Goal: Find contact information: Find contact information

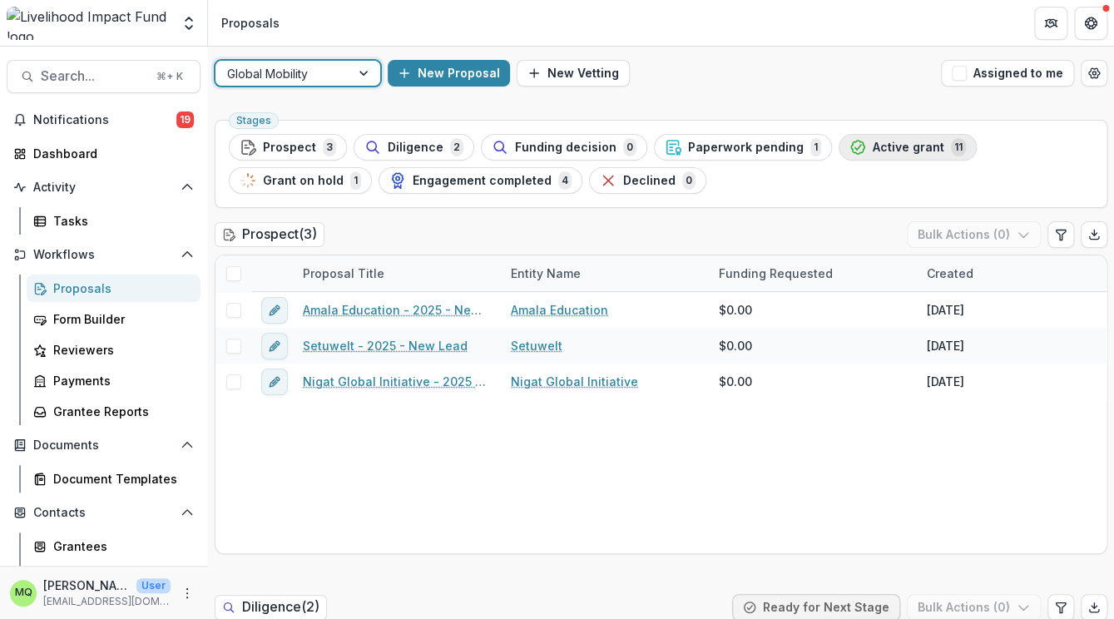
click at [872, 151] on span "Active grant" at bounding box center [908, 148] width 72 height 14
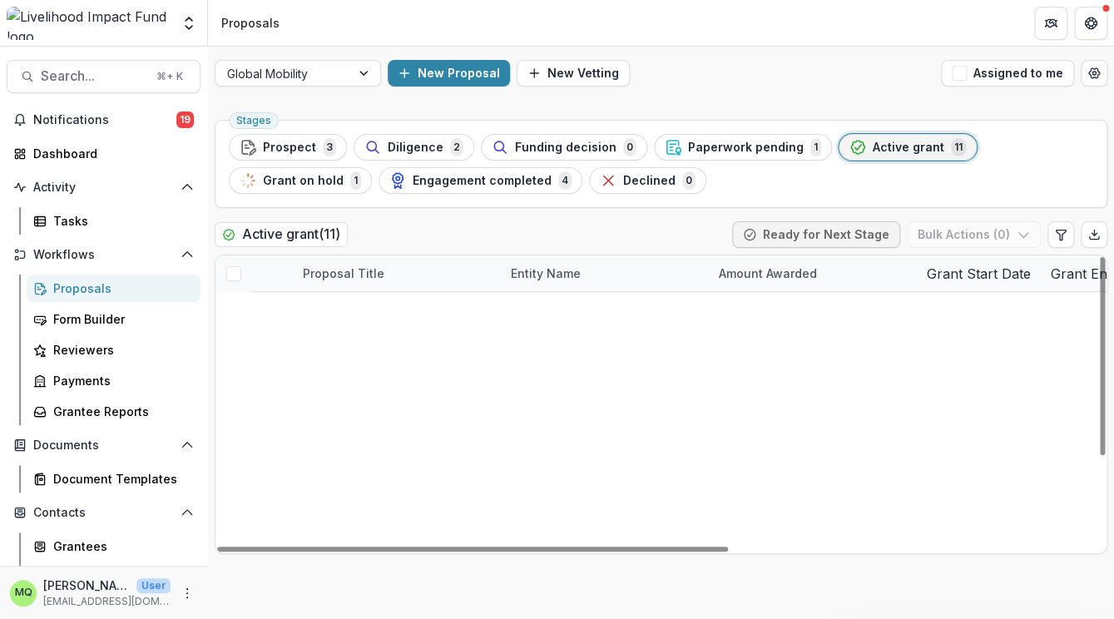
click at [440, 452] on link "Skill Path - 2025 Grant" at bounding box center [391, 452] width 131 height 17
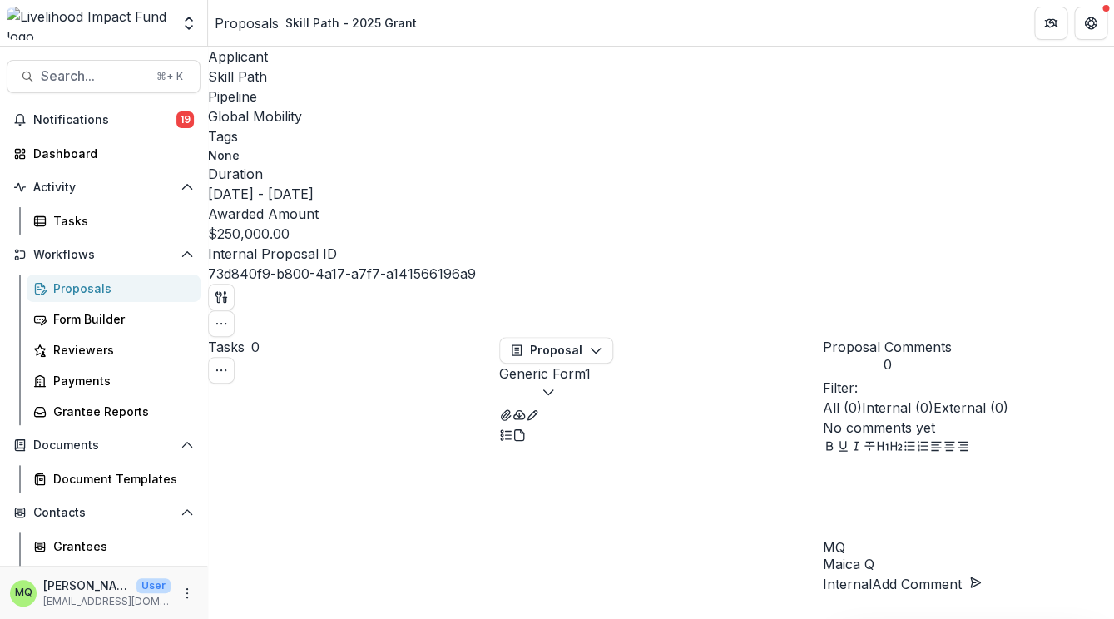
click at [248, 81] on span "Skill Path" at bounding box center [237, 76] width 59 height 17
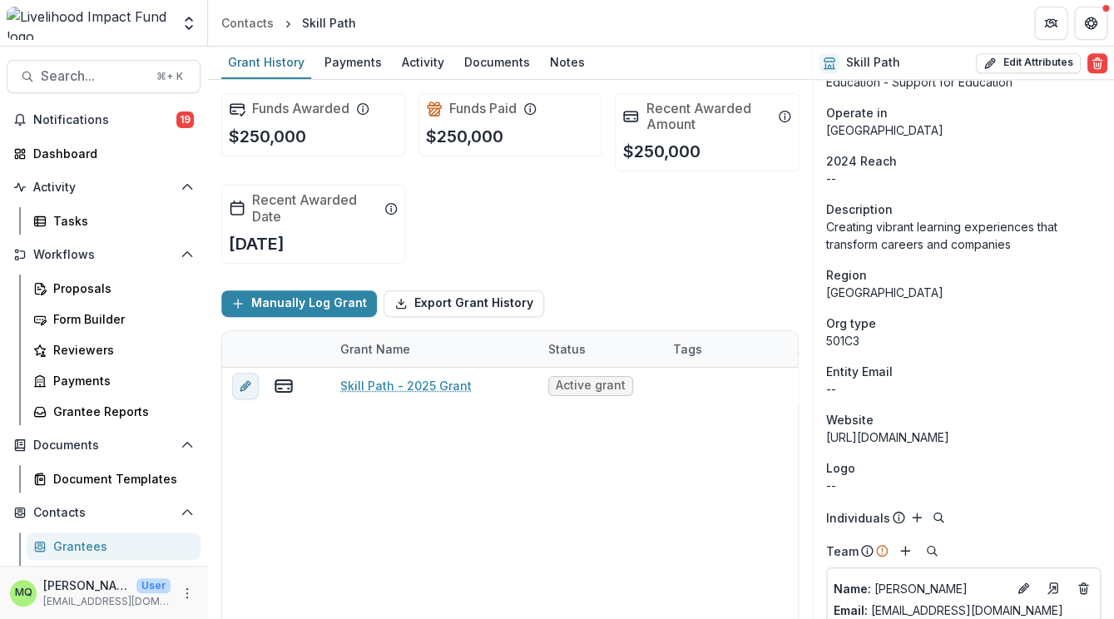
scroll to position [589, 0]
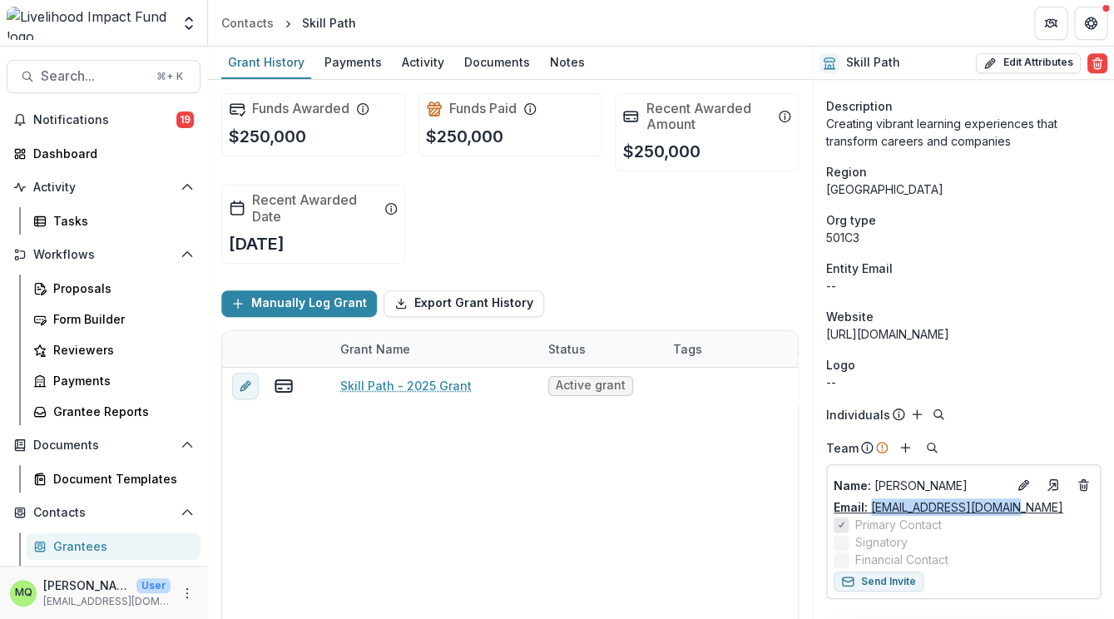
drag, startPoint x: 1005, startPoint y: 503, endPoint x: 871, endPoint y: 511, distance: 134.9
click at [871, 511] on div "Email: steph@skillpath.org.au" at bounding box center [962, 506] width 259 height 17
copy link "steph@skillpath.org.au"
click at [251, 22] on div "Contacts" at bounding box center [247, 22] width 52 height 17
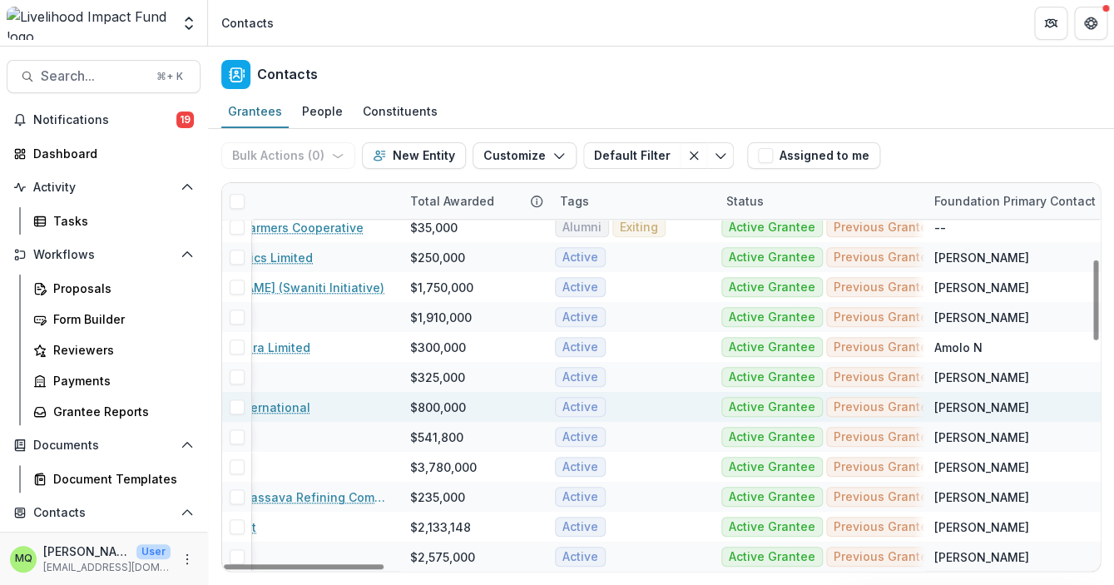
scroll to position [367, 0]
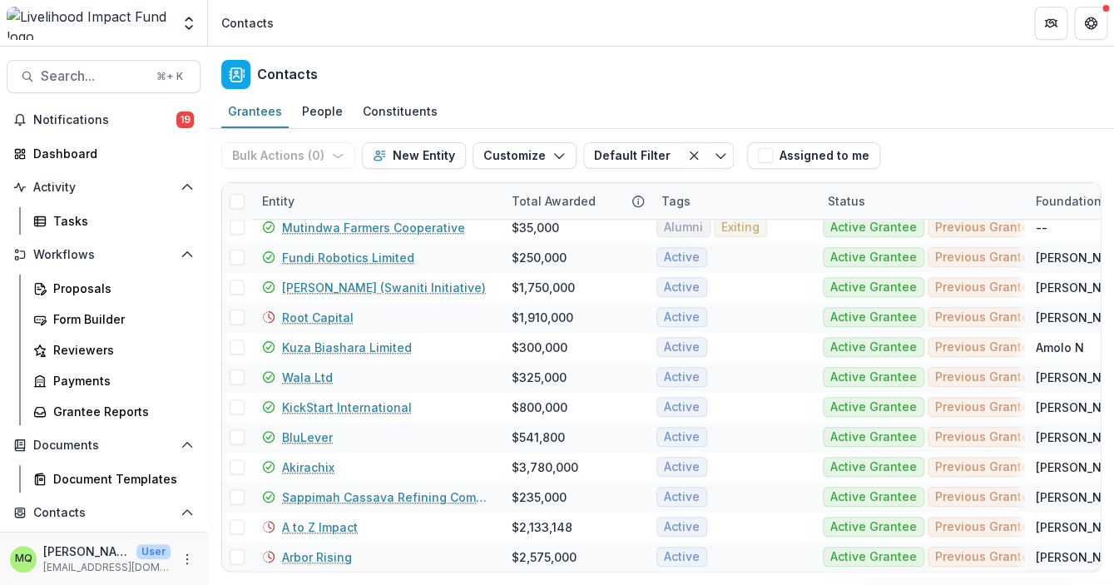
click at [86, 26] on img at bounding box center [89, 23] width 164 height 33
click at [74, 117] on span "Notifications" at bounding box center [104, 120] width 143 height 14
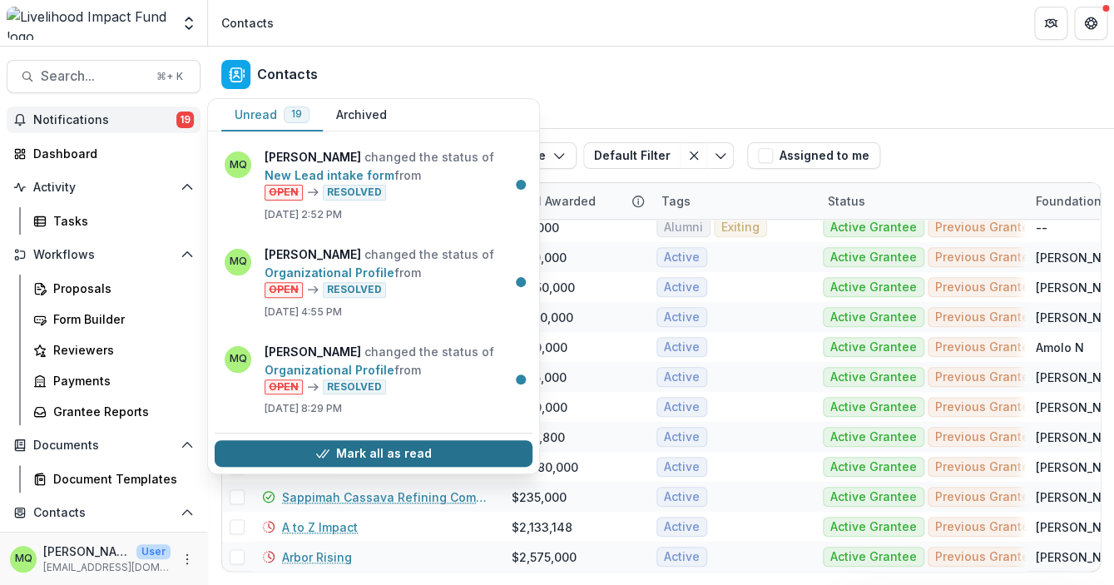
click at [378, 454] on button "Mark all as read" at bounding box center [374, 453] width 318 height 27
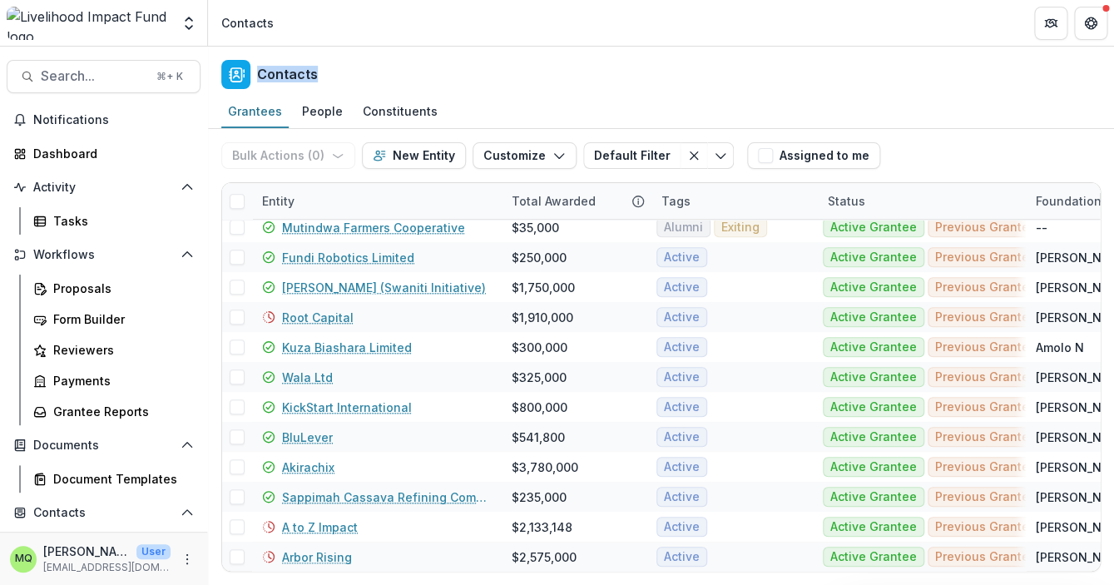
click at [412, 67] on div "Contacts" at bounding box center [661, 71] width 906 height 49
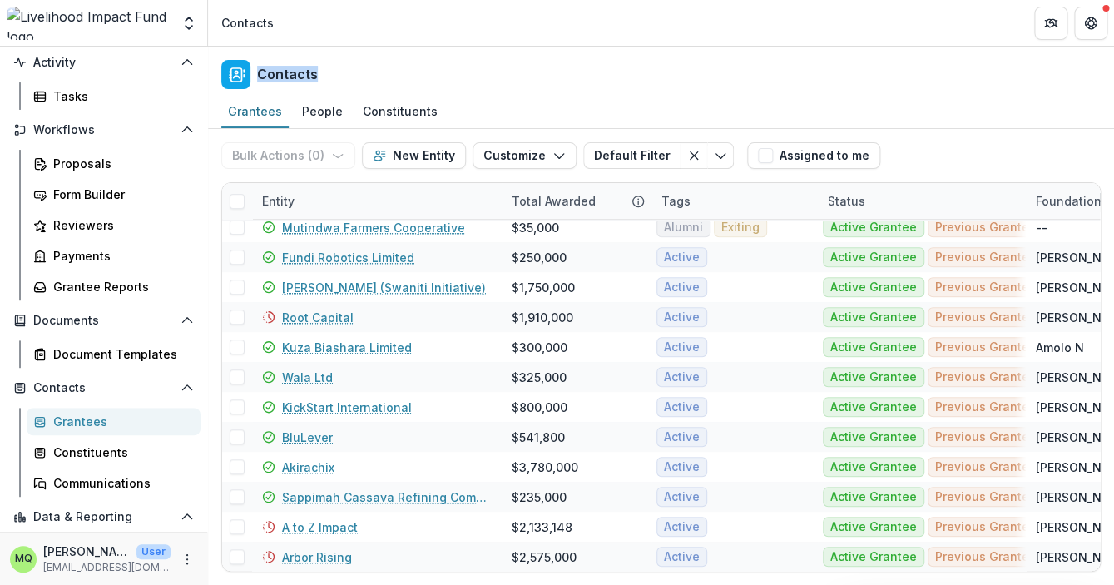
scroll to position [29, 0]
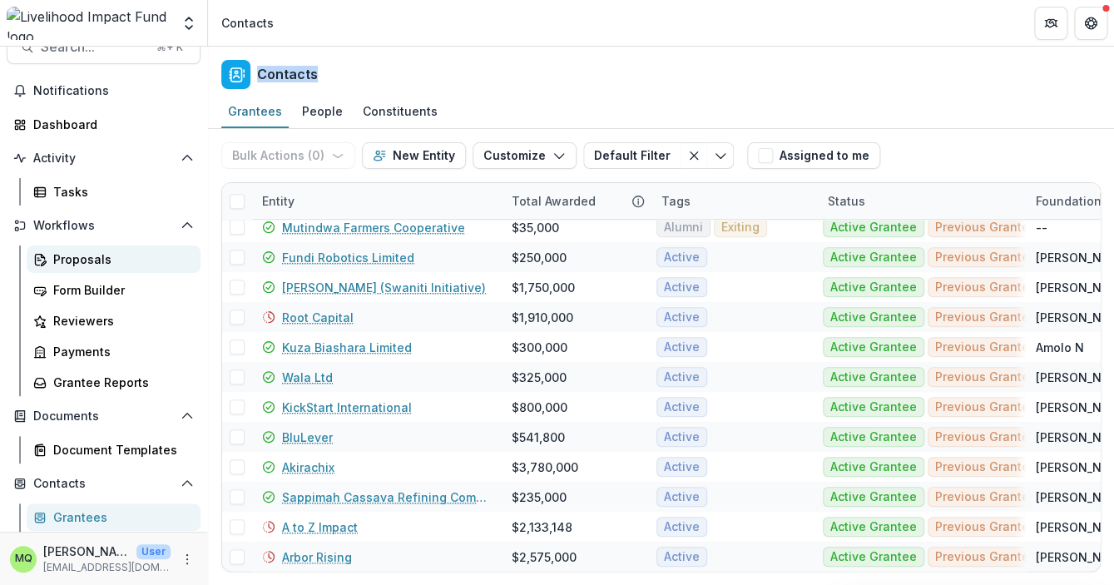
click at [91, 260] on div "Proposals" at bounding box center [120, 258] width 134 height 17
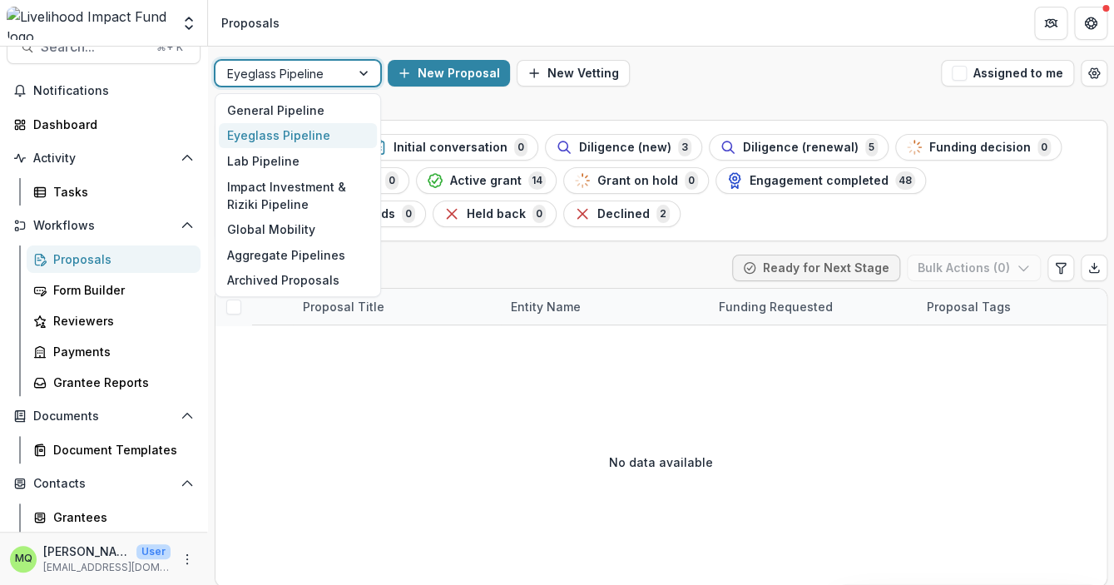
click at [340, 70] on div "Eyeglass Pipeline" at bounding box center [282, 74] width 135 height 24
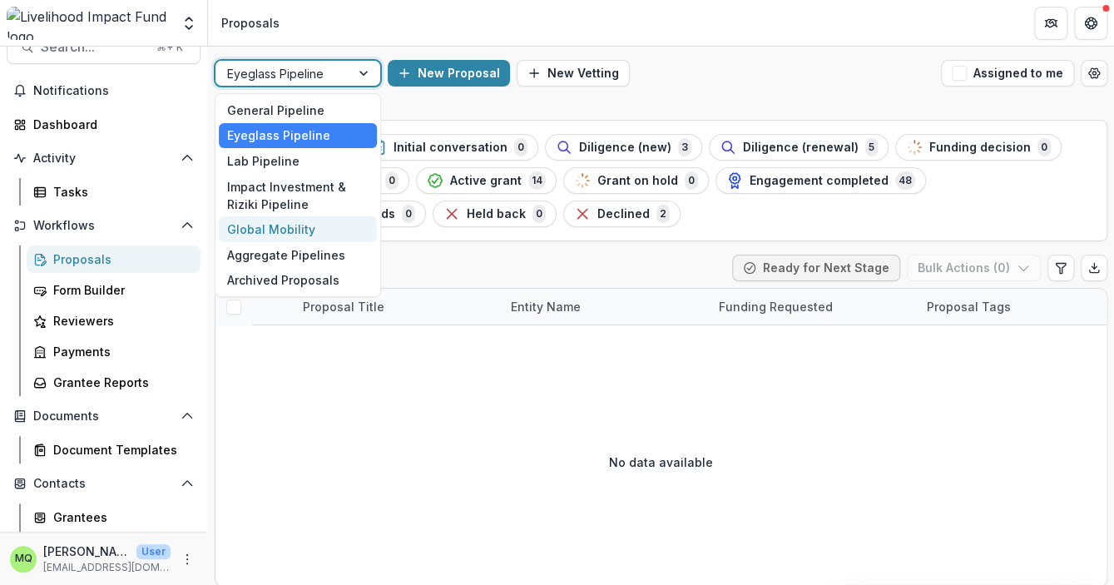
click at [291, 230] on div "Global Mobility" at bounding box center [298, 229] width 158 height 26
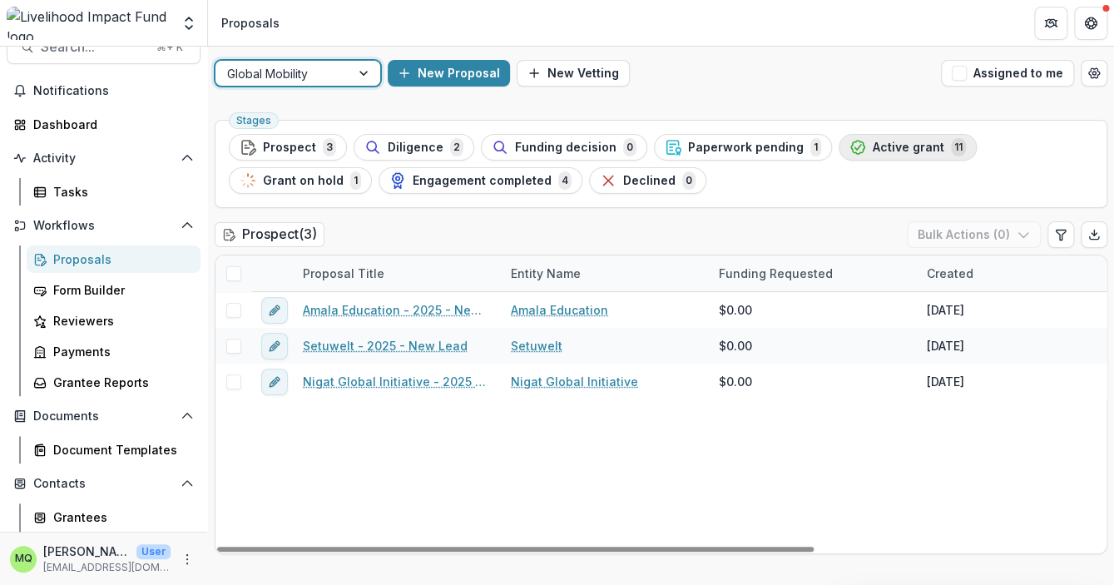
click at [877, 143] on span "Active grant" at bounding box center [908, 148] width 72 height 14
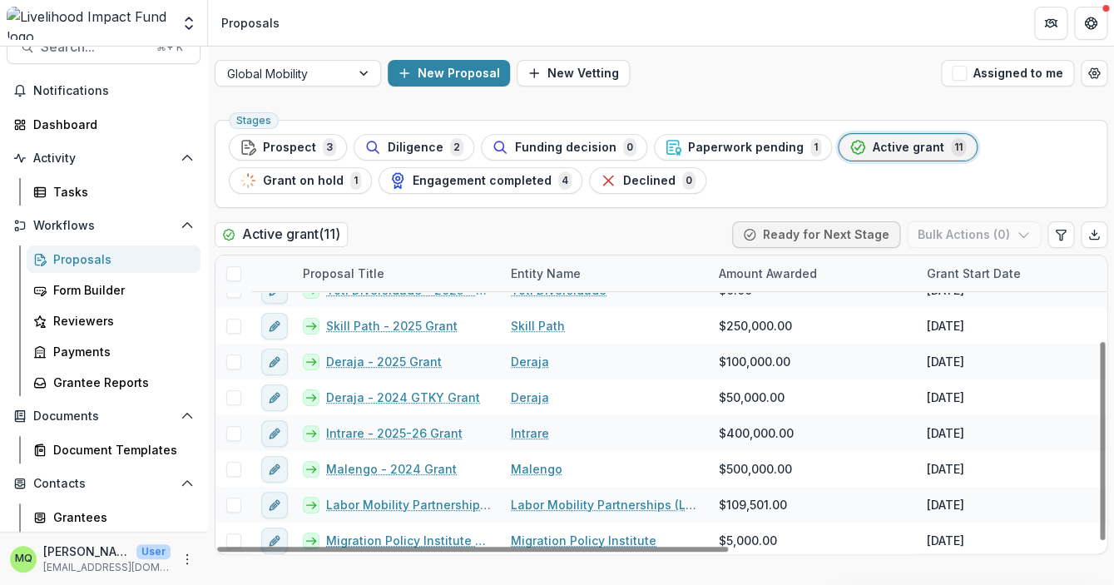
scroll to position [132, 0]
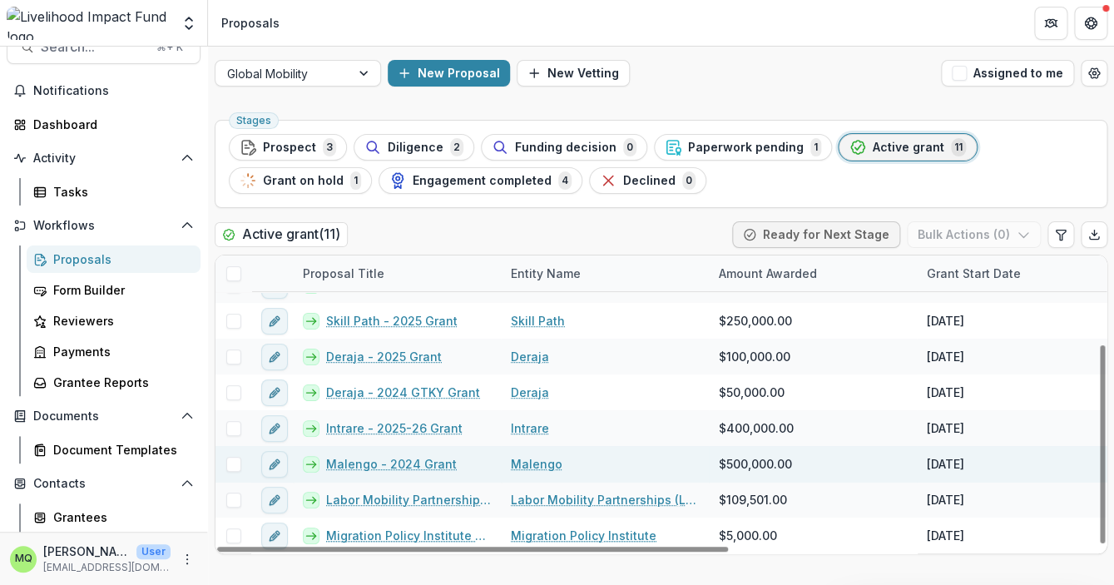
click at [432, 465] on link "Malengo - 2024 Grant" at bounding box center [391, 463] width 131 height 17
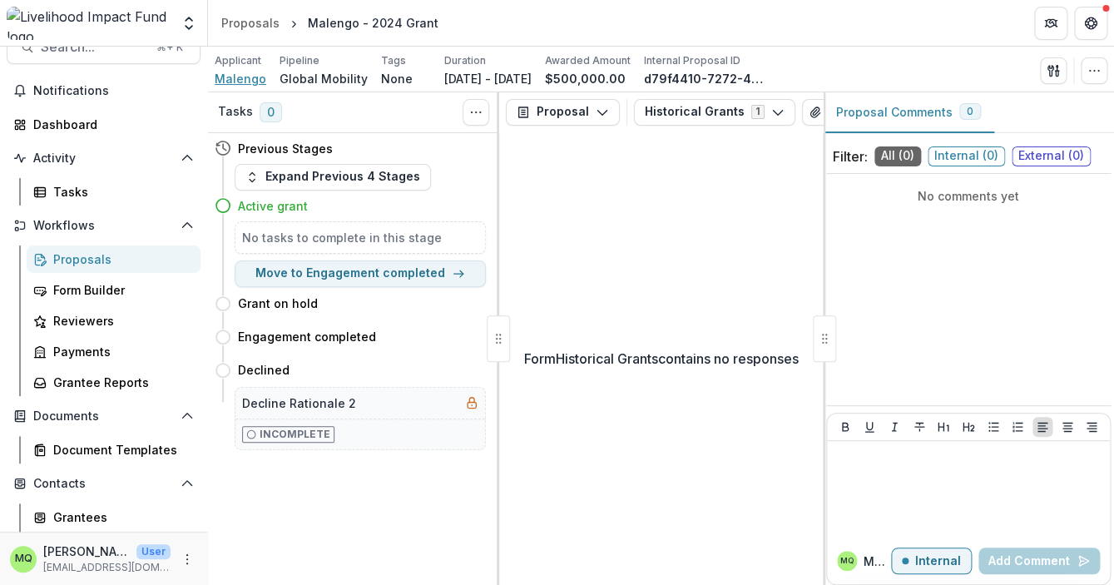
click at [247, 84] on span "Malengo" at bounding box center [241, 78] width 52 height 17
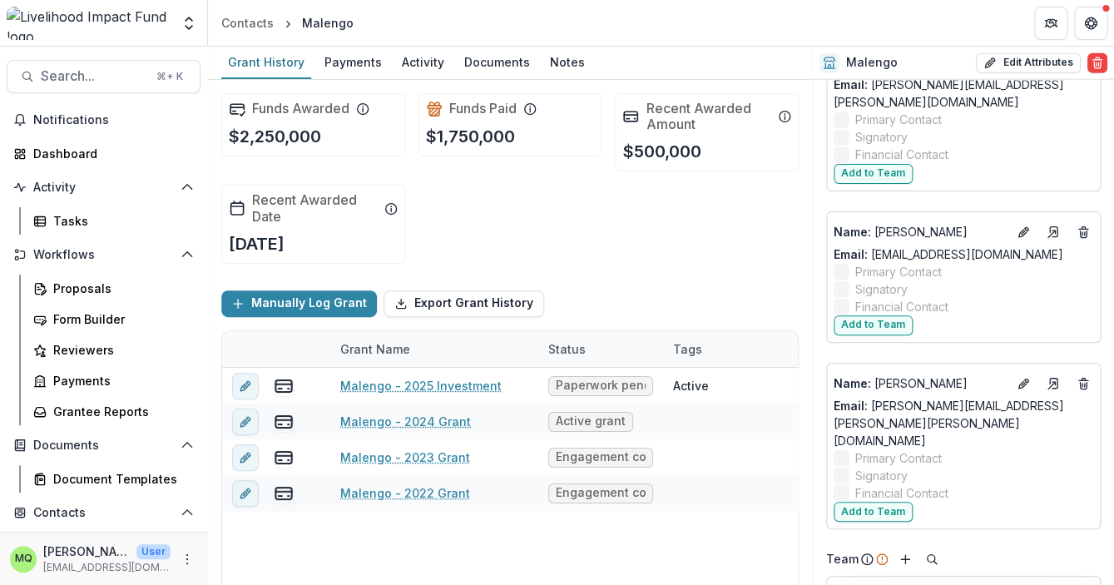
scroll to position [1408, 0]
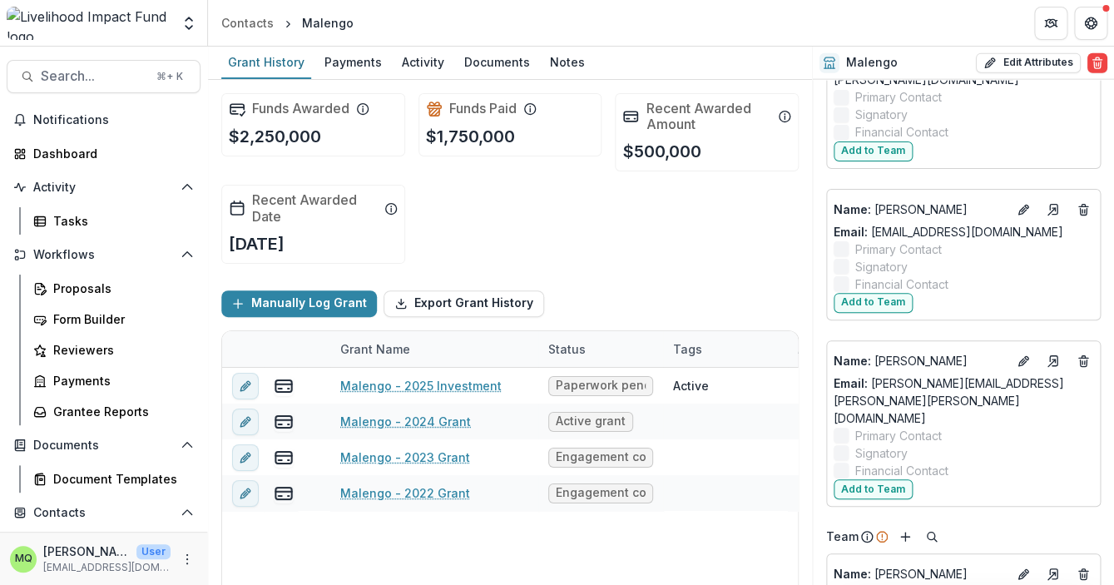
drag, startPoint x: 1006, startPoint y: 472, endPoint x: 872, endPoint y: 477, distance: 134.0
click at [872, 587] on div "Email: haushofer@gmail.com" at bounding box center [962, 595] width 259 height 17
copy link "haushofer@gmail.com"
click at [73, 289] on div "Proposals" at bounding box center [120, 287] width 134 height 17
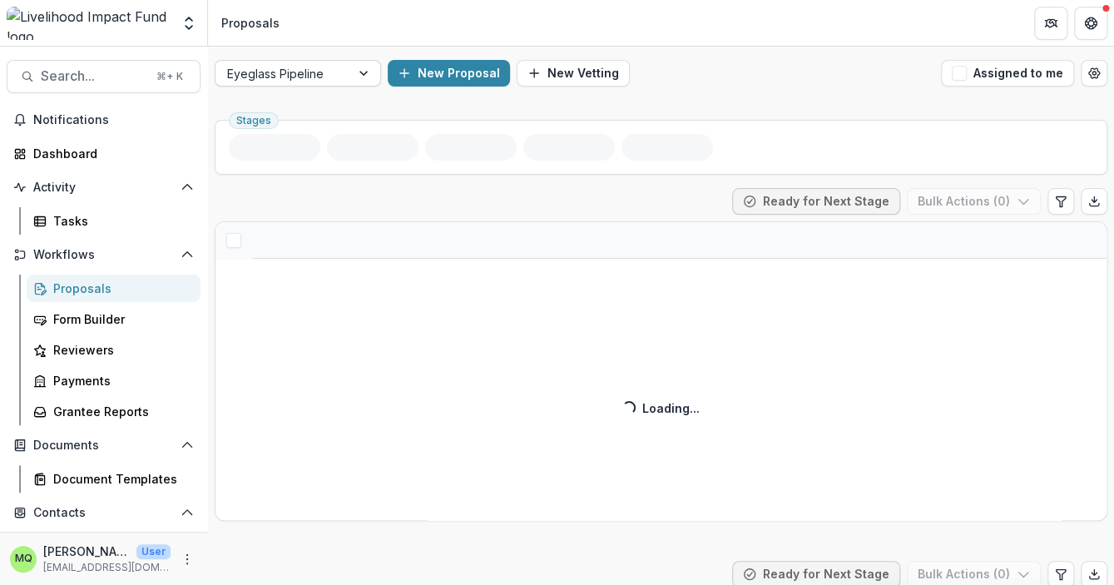
click at [289, 72] on div at bounding box center [282, 73] width 111 height 21
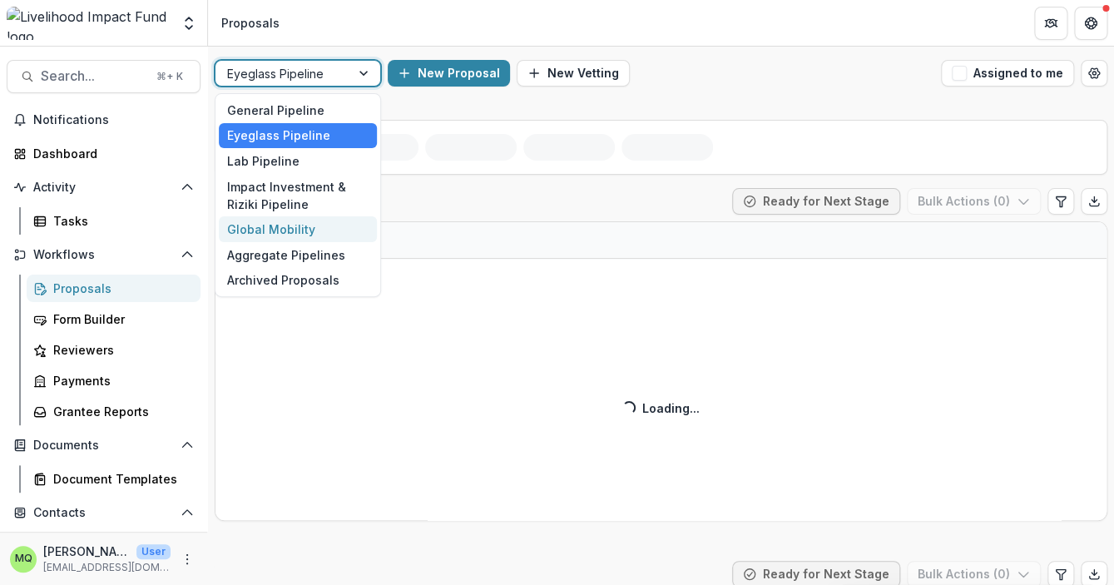
click at [300, 231] on div "Global Mobility" at bounding box center [298, 229] width 158 height 26
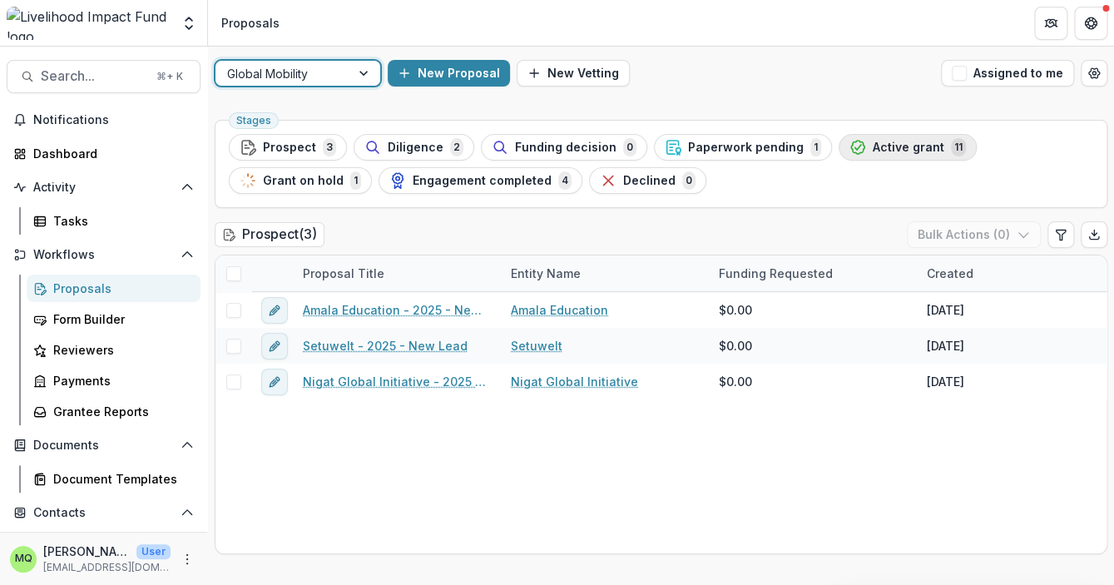
click at [887, 146] on span "Active grant" at bounding box center [908, 148] width 72 height 14
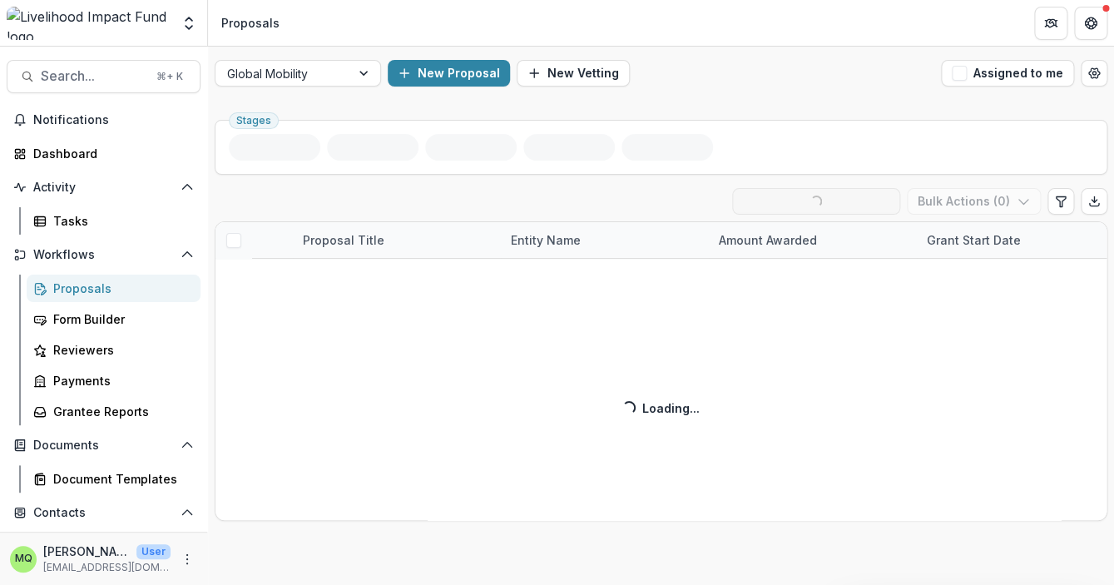
click at [688, 70] on div "New Proposal New Vetting" at bounding box center [661, 73] width 546 height 27
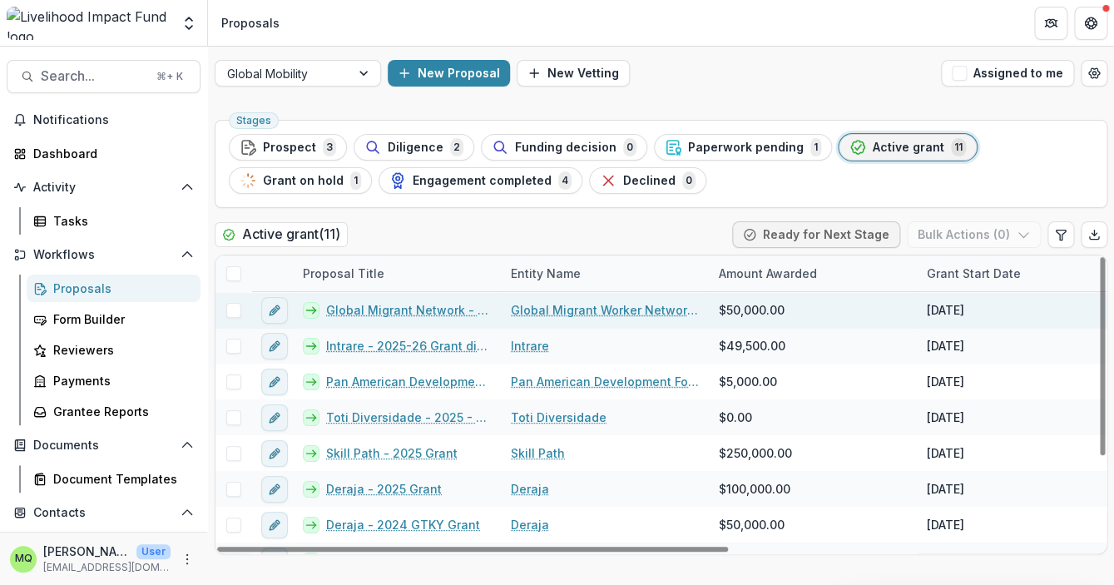
click at [377, 304] on link "Global Migrant Network - 2025 Grant" at bounding box center [408, 309] width 165 height 17
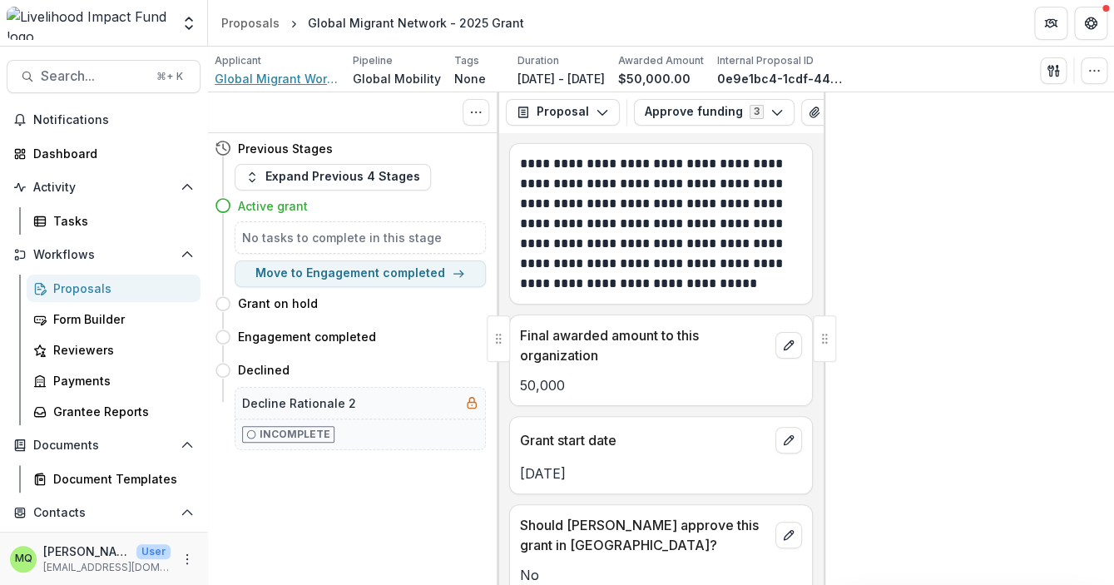
click at [297, 80] on span "Global Migrant Worker Network (GMWN)" at bounding box center [277, 78] width 125 height 17
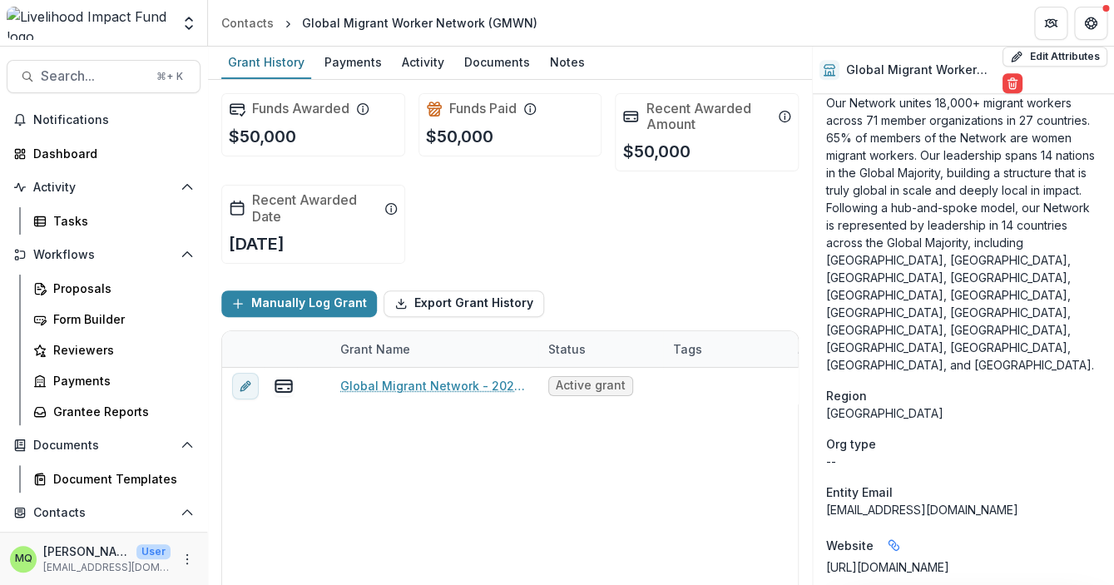
scroll to position [673, 0]
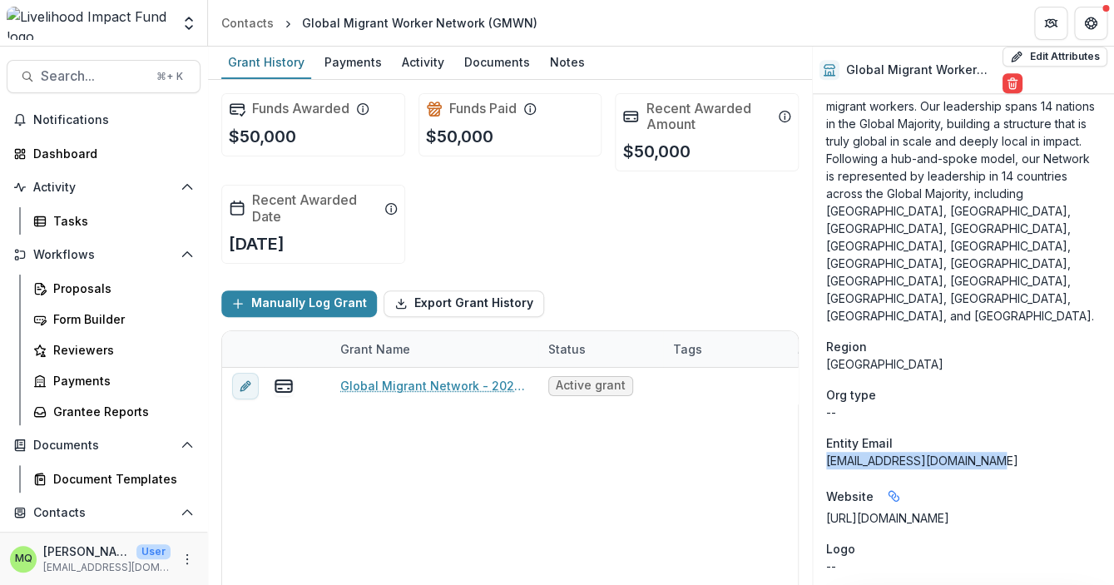
drag, startPoint x: 1014, startPoint y: 388, endPoint x: 829, endPoint y: 393, distance: 184.7
click at [828, 452] on div "mpandey@humanityunited.org" at bounding box center [963, 460] width 274 height 17
copy div "mpandey@humanityunited.org"
